Goal: Information Seeking & Learning: Learn about a topic

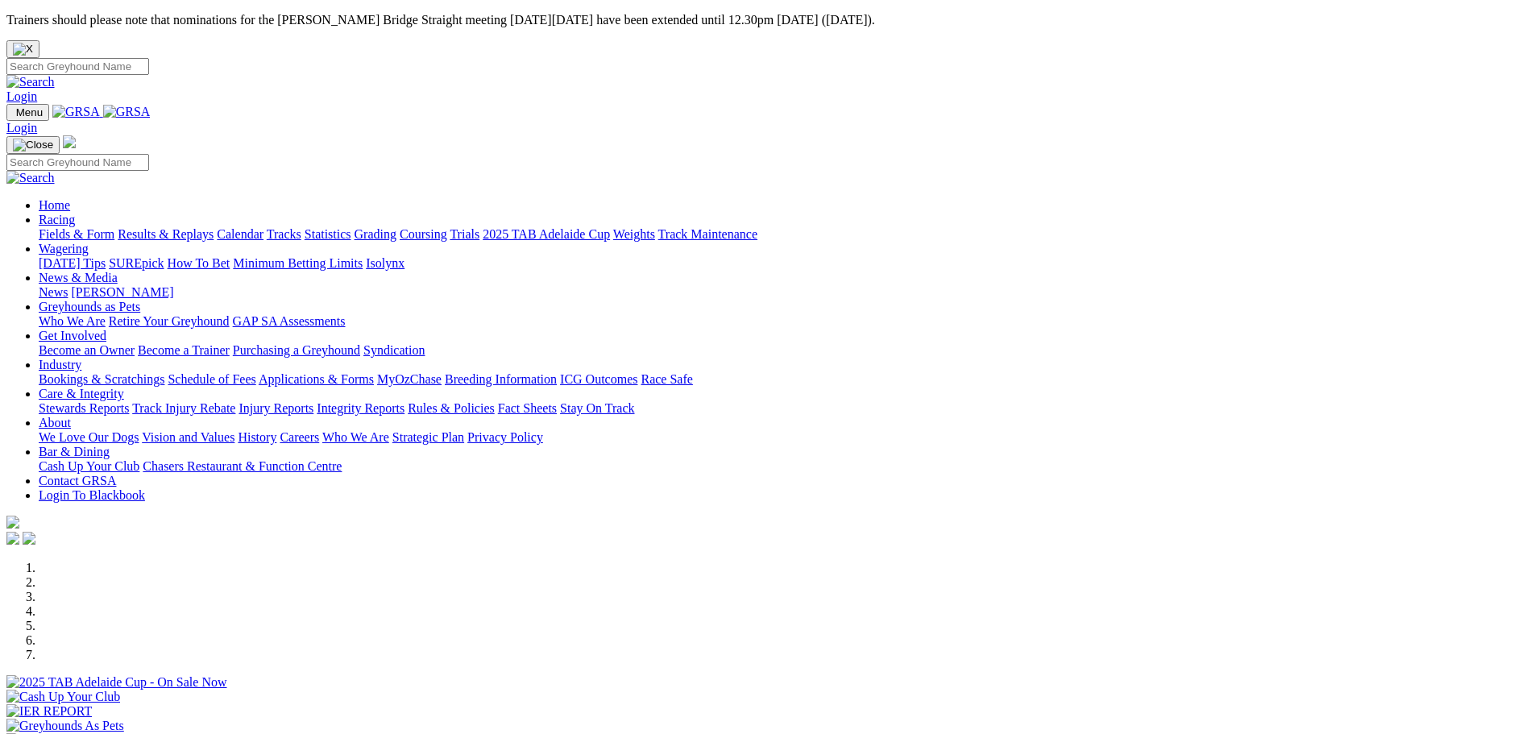
click at [75, 213] on link "Racing" at bounding box center [57, 220] width 36 height 14
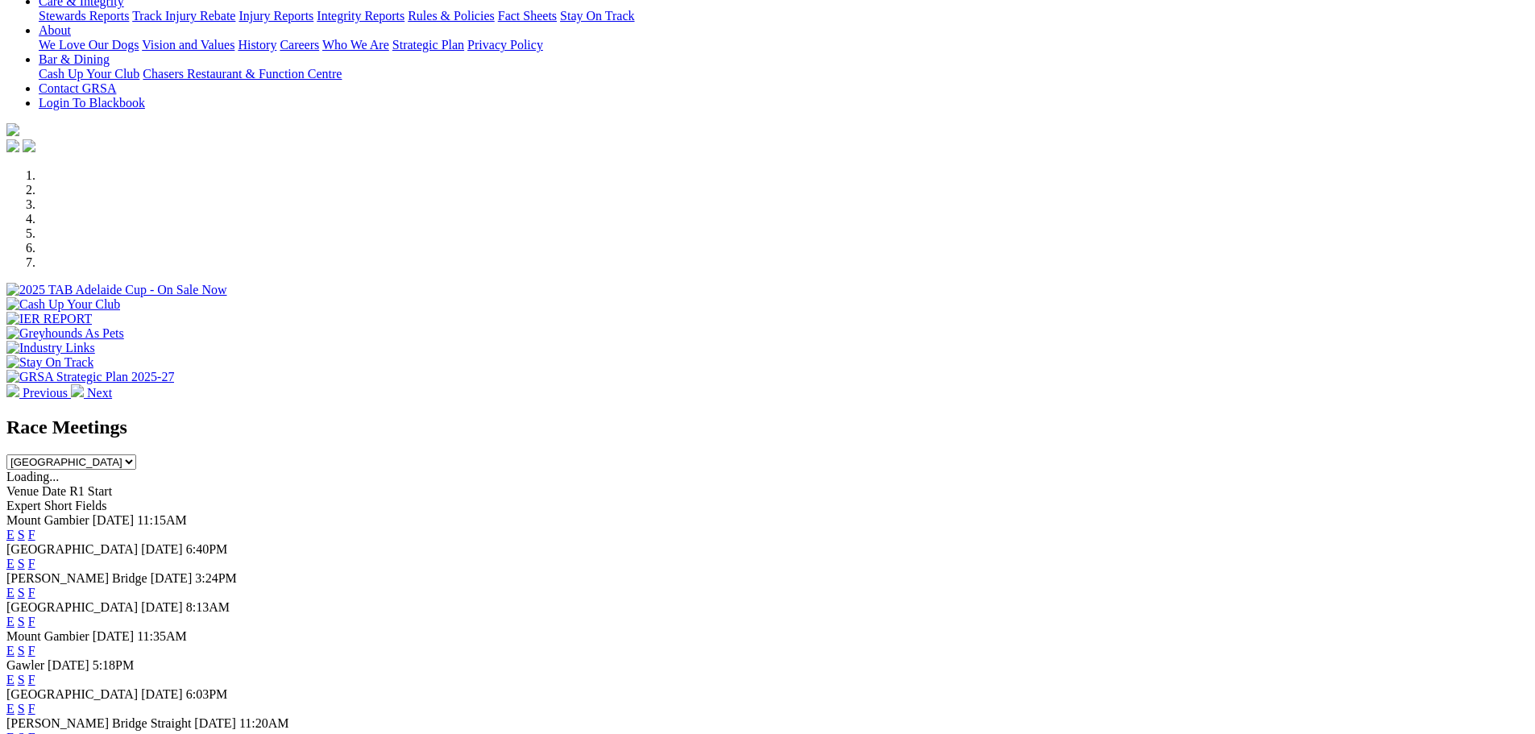
scroll to position [403, 0]
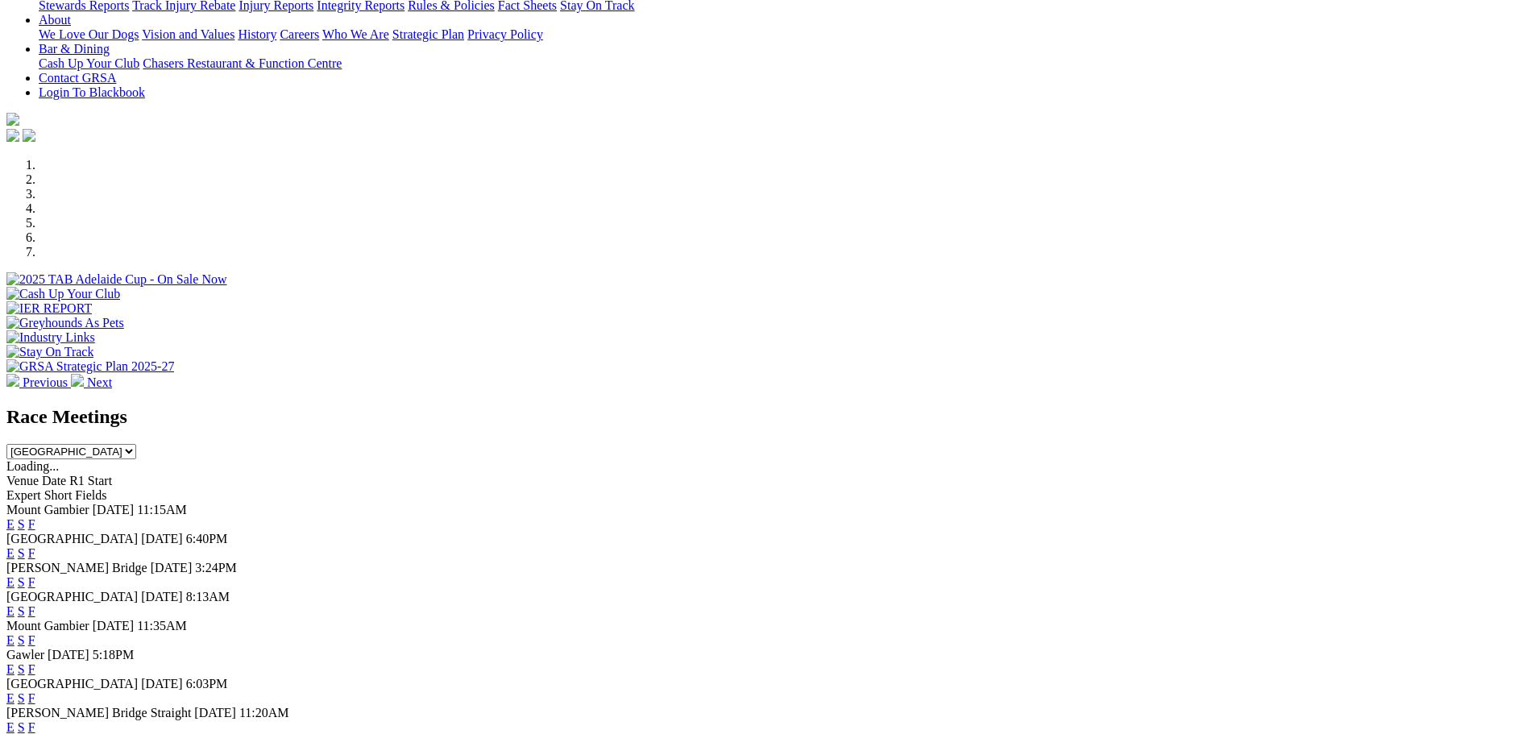
click at [15, 546] on link "E" at bounding box center [10, 553] width 8 height 14
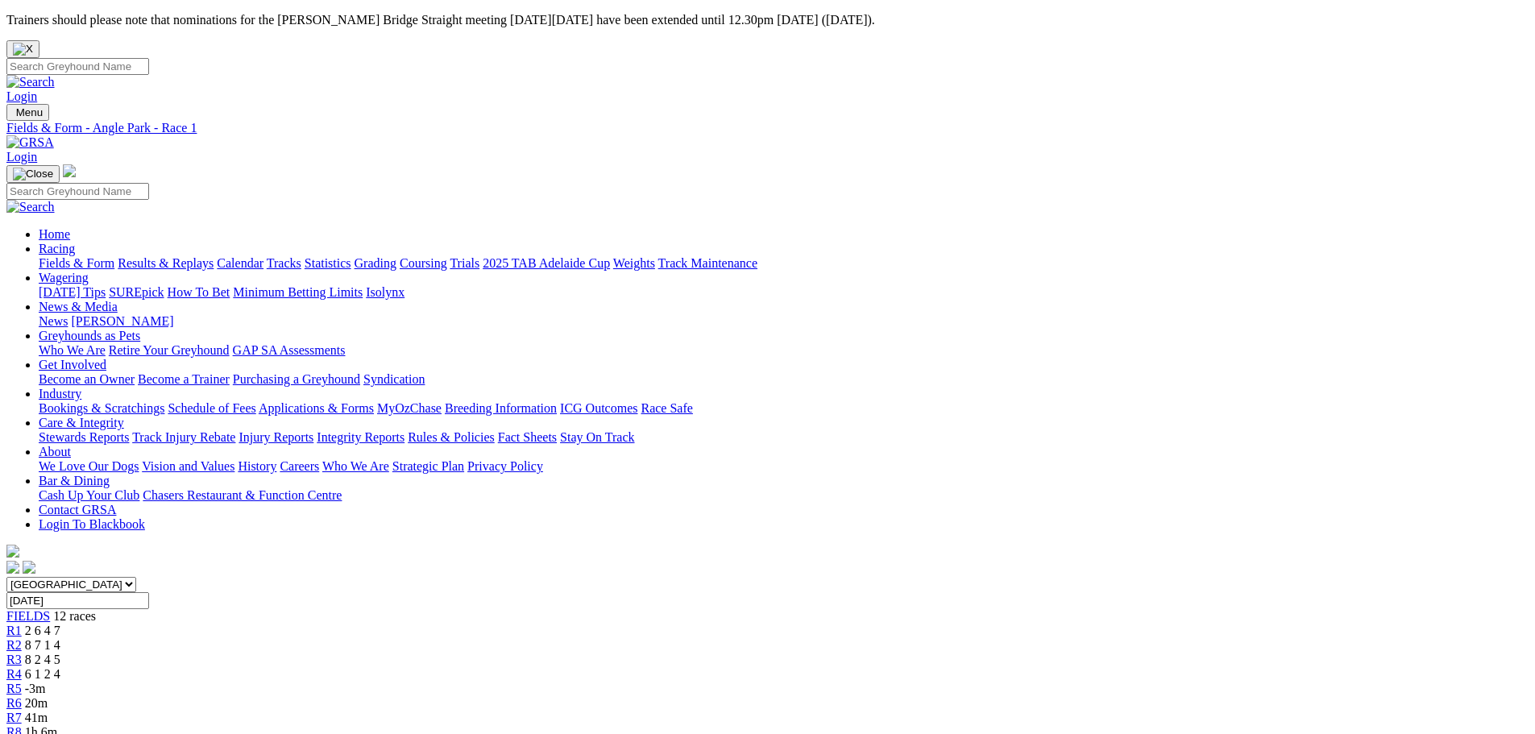
click at [703, 682] on div "R5 -3m" at bounding box center [767, 689] width 1522 height 15
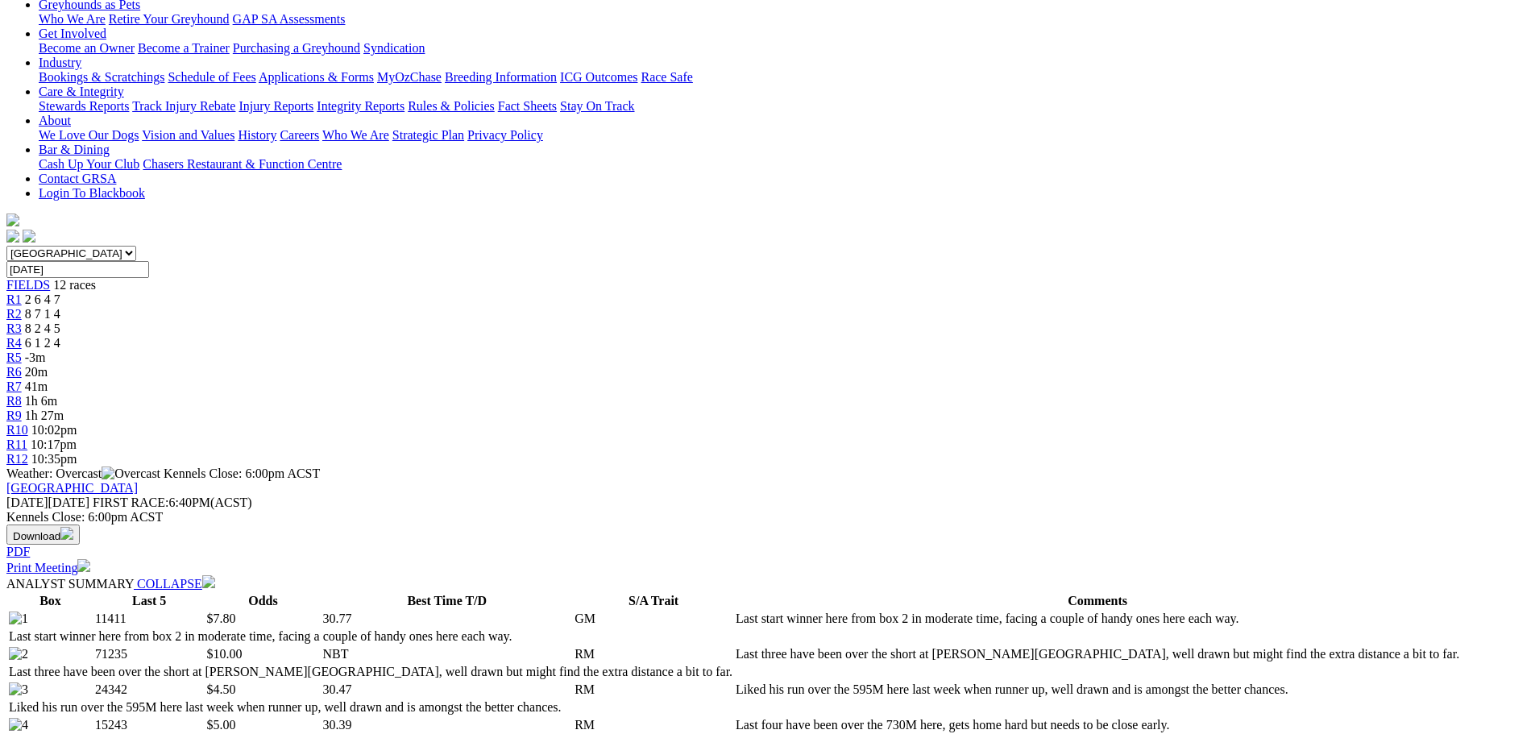
scroll to position [403, 0]
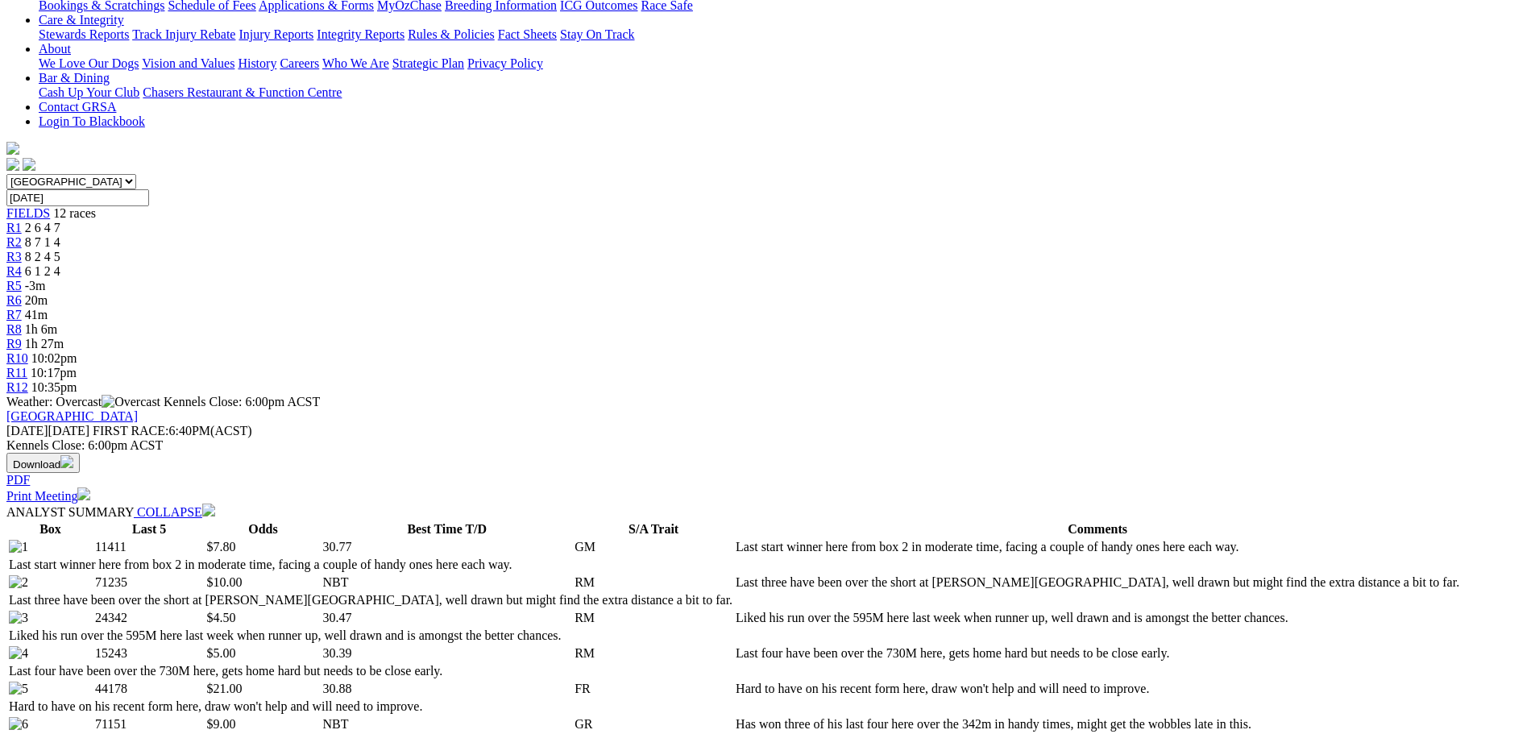
select select "all"
